Goal: Information Seeking & Learning: Understand process/instructions

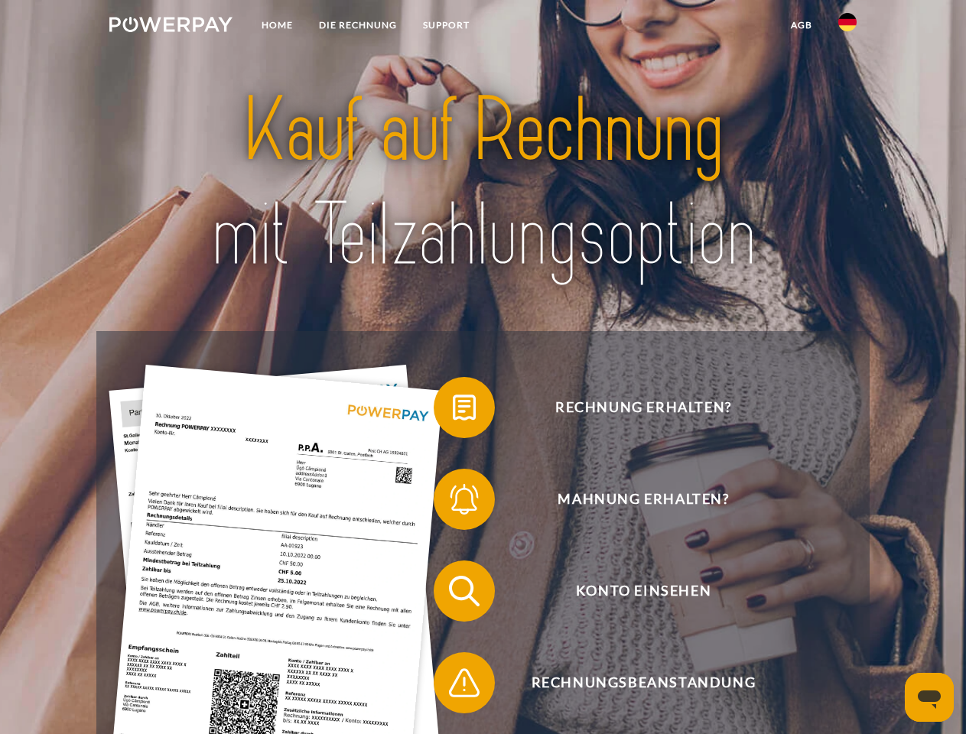
click at [171, 27] on img at bounding box center [170, 24] width 123 height 15
click at [848, 27] on img at bounding box center [847, 22] width 18 height 18
click at [801, 25] on link "agb" at bounding box center [801, 25] width 47 height 28
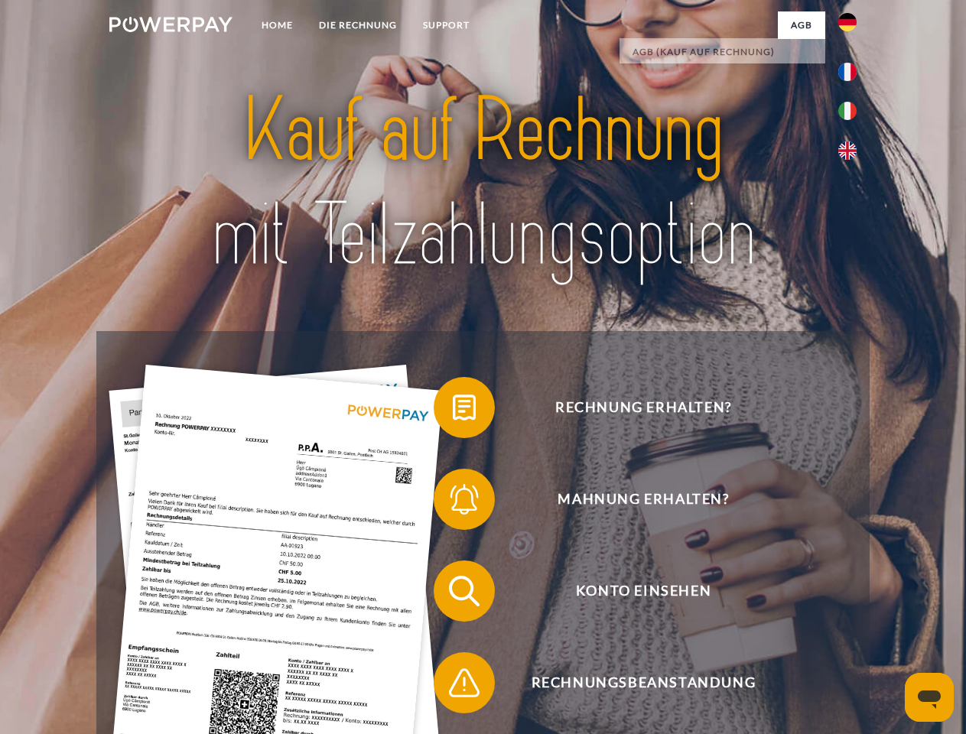
click at [453, 411] on span at bounding box center [441, 407] width 76 height 76
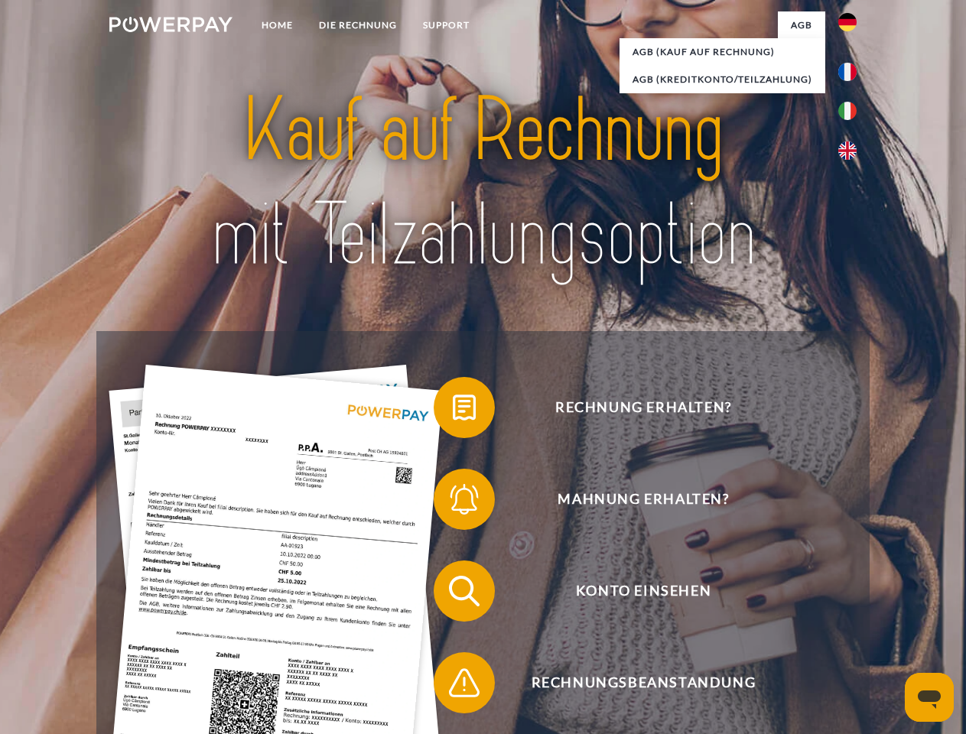
click at [453, 503] on span at bounding box center [441, 499] width 76 height 76
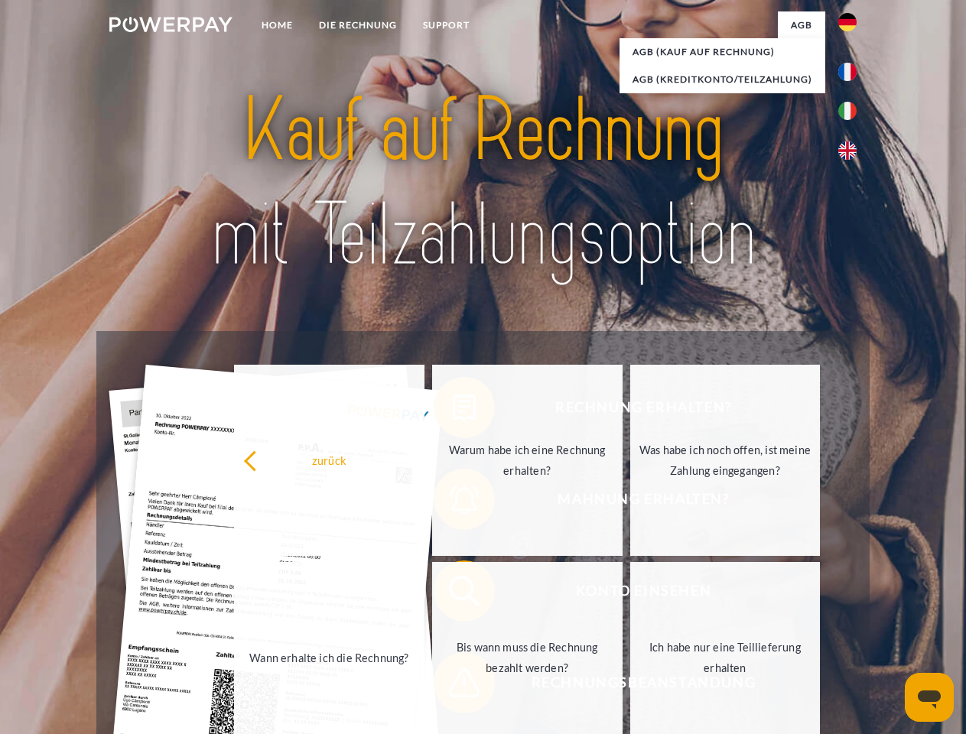
click at [453, 594] on link "Bis wann muss die Rechnung bezahlt werden?" at bounding box center [527, 657] width 190 height 191
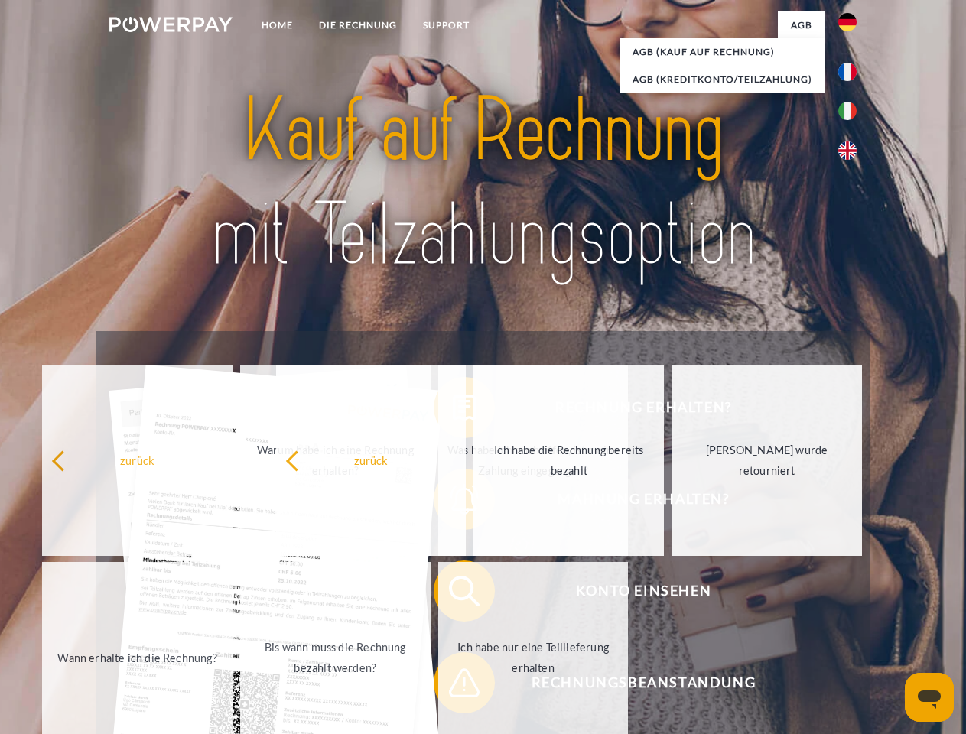
click at [453, 686] on span at bounding box center [441, 683] width 76 height 76
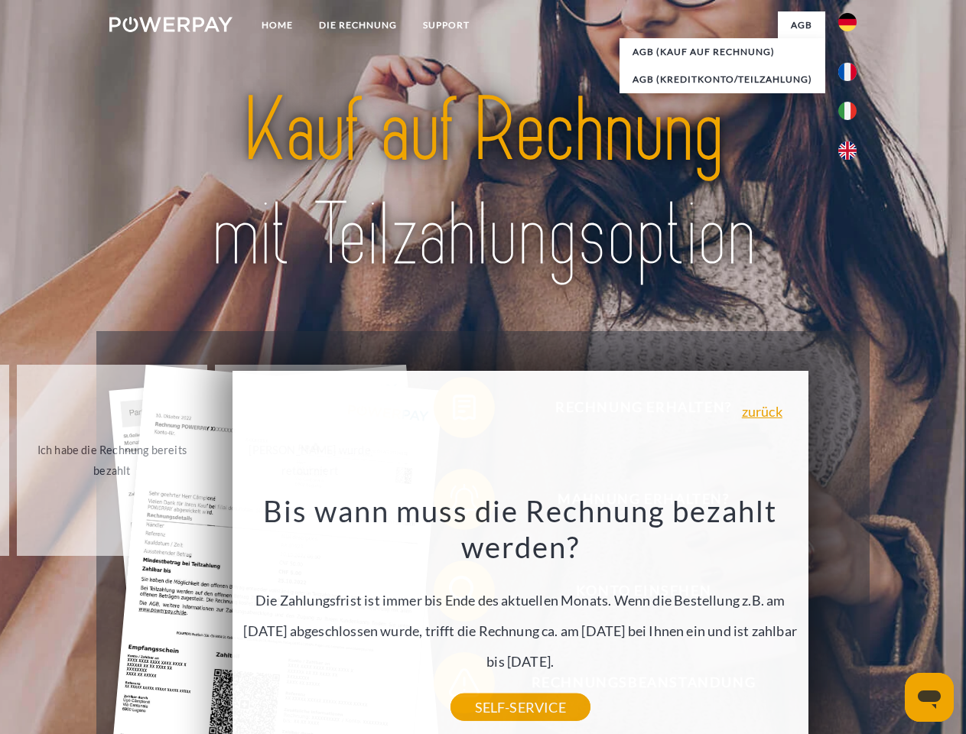
click at [929, 698] on icon "Messaging-Fenster öffnen" at bounding box center [929, 700] width 23 height 18
